Goal: Information Seeking & Learning: Check status

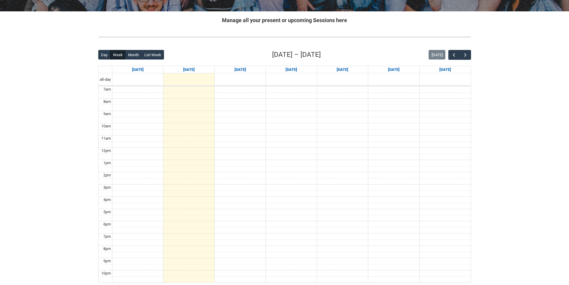
scroll to position [119, 0]
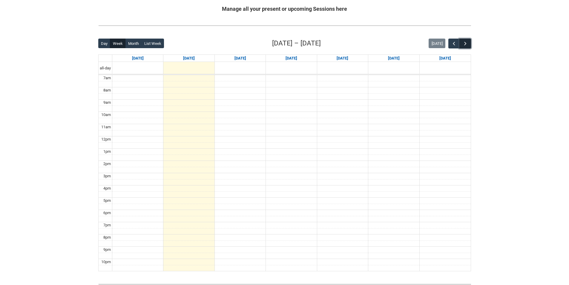
click at [466, 44] on span "button" at bounding box center [465, 44] width 6 height 6
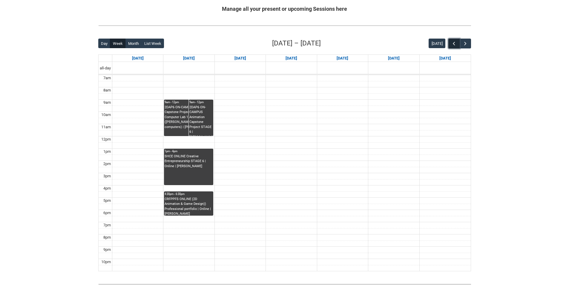
click at [454, 43] on span "button" at bounding box center [454, 44] width 6 height 6
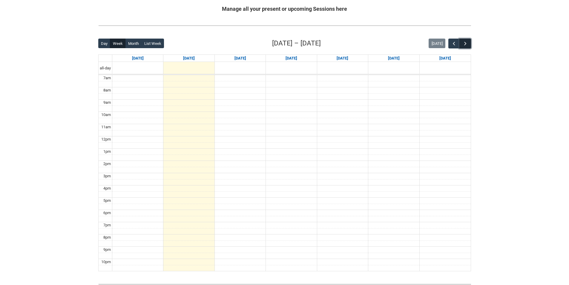
click at [467, 45] on span "button" at bounding box center [465, 44] width 6 height 6
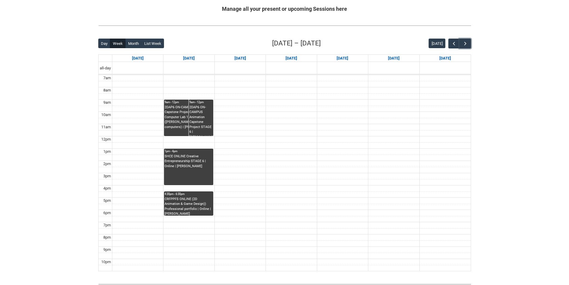
click at [183, 128] on div "2DAP6 ON-CAMPUS Animation Capstone Project STAGE 6 | Computer Lab 1 ([PERSON_NA…" at bounding box center [189, 120] width 48 height 31
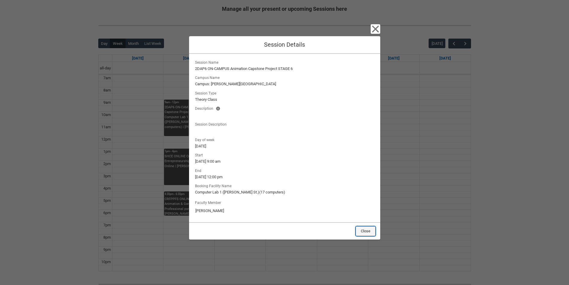
click at [368, 232] on button "Close" at bounding box center [366, 231] width 20 height 10
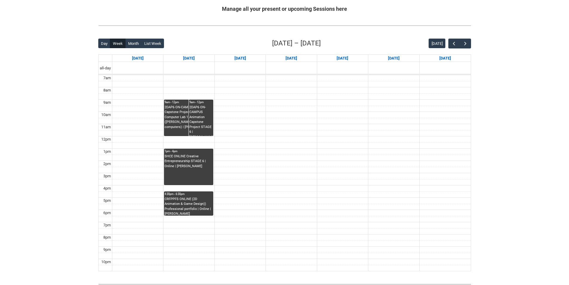
click at [204, 121] on div "2DAP6 ON-CAMPUS Animation Capstone Project STAGE 6 | [PERSON_NAME] ([PERSON_NAM…" at bounding box center [200, 120] width 23 height 31
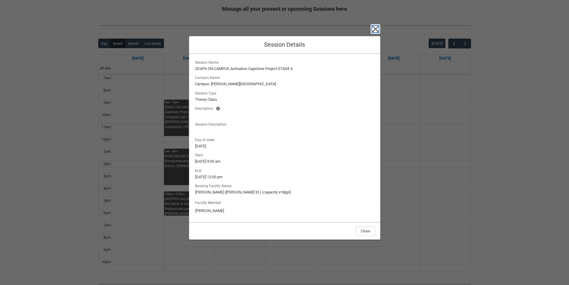
click at [374, 28] on icon "button" at bounding box center [375, 28] width 7 height 7
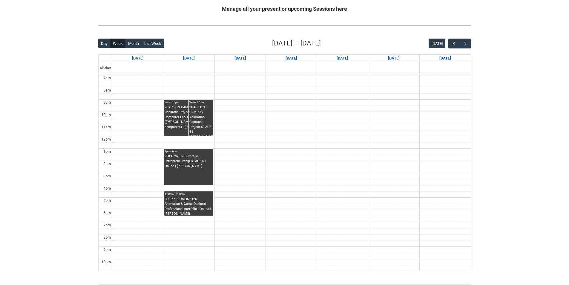
click at [196, 166] on div "SHCE ONLINE Creative Entrepreneurship STAGE 6 | Online | [PERSON_NAME]" at bounding box center [189, 161] width 48 height 15
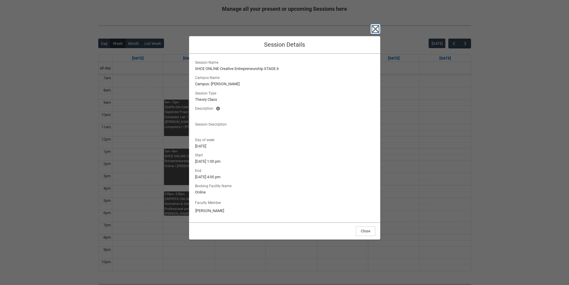
click at [375, 25] on icon "button" at bounding box center [376, 29] width 10 height 10
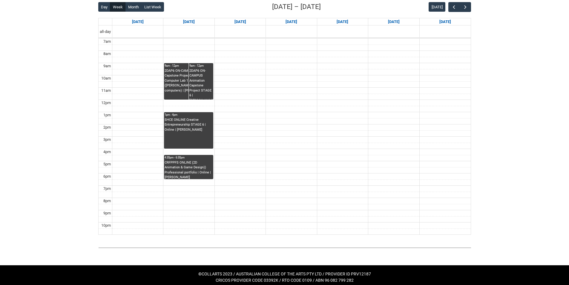
scroll to position [160, 0]
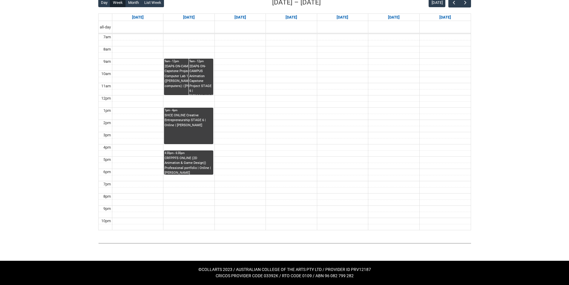
click at [189, 169] on div "CRFPPFS ONLINE (2D Animation & Game Design)) Professional portfolio | Online | …" at bounding box center [189, 165] width 48 height 19
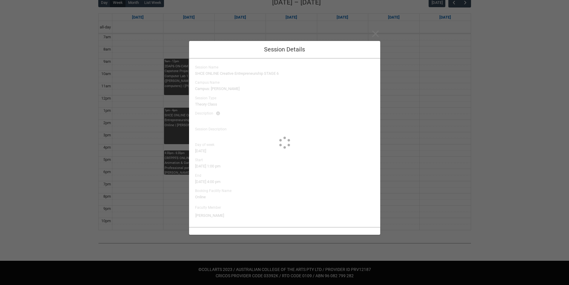
type input "[PERSON_NAME]"
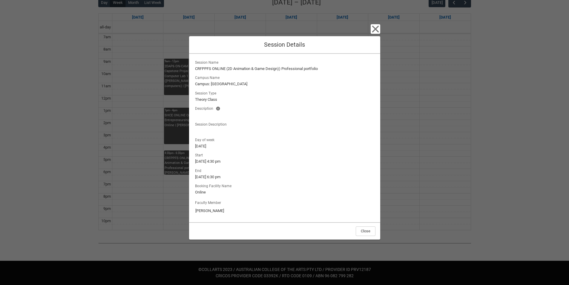
click at [375, 34] on div "Close Session Details Session Name CRFPPFS ONLINE (2D Animation & Game Design))…" at bounding box center [284, 142] width 191 height 285
click at [374, 29] on icon "button" at bounding box center [376, 29] width 10 height 10
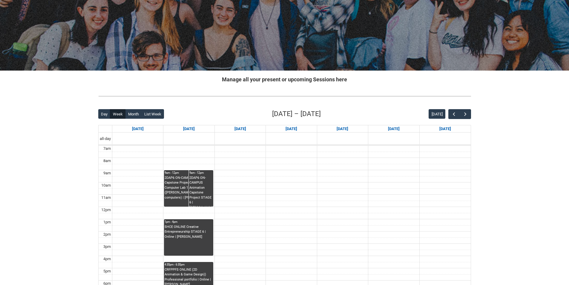
scroll to position [41, 0]
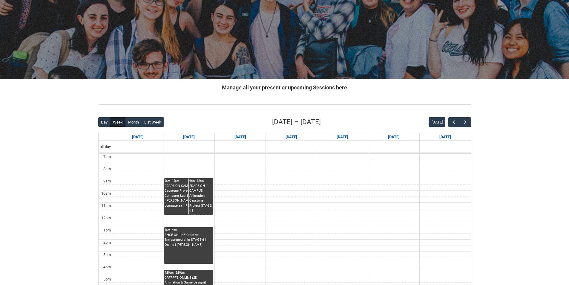
click at [407, 174] on td at bounding box center [291, 175] width 358 height 6
